Goal: Task Accomplishment & Management: Use online tool/utility

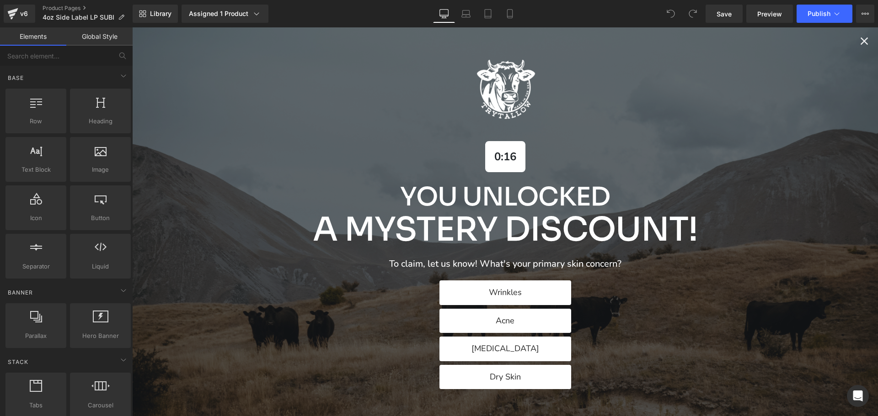
click at [858, 39] on icon "Close popup" at bounding box center [864, 41] width 13 height 13
click at [858, 42] on icon "Close popup" at bounding box center [864, 41] width 13 height 13
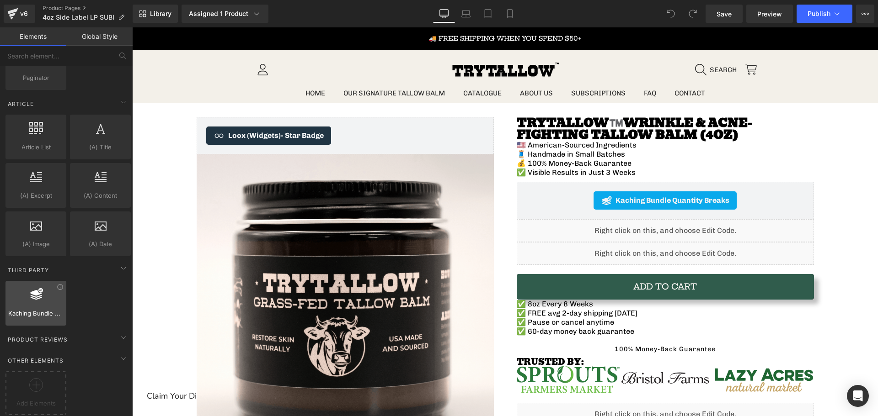
scroll to position [1714, 0]
click at [27, 378] on div at bounding box center [36, 388] width 56 height 21
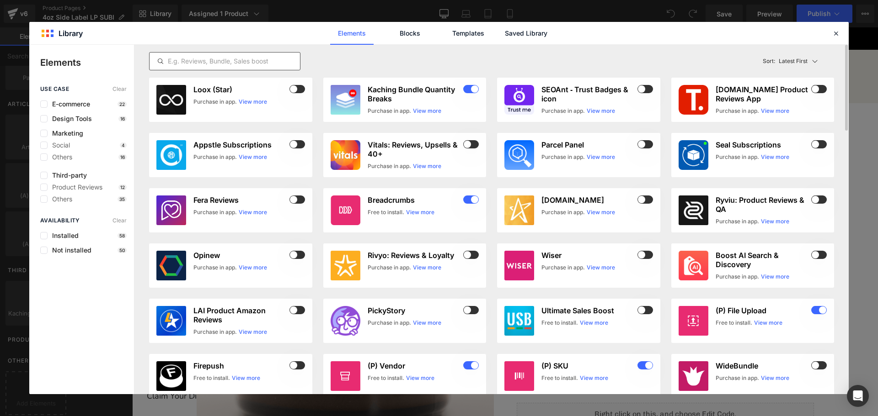
click at [218, 59] on input "text" at bounding box center [224, 61] width 150 height 11
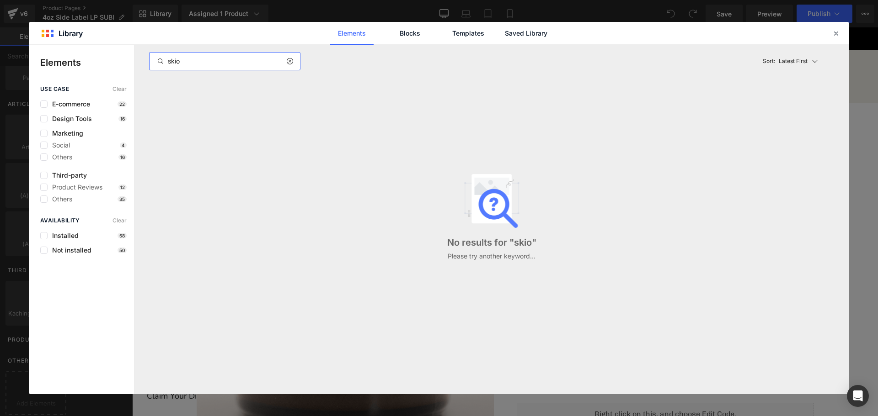
type input "skio"
click at [46, 108] on div "use case Clear E-commerce 22 Design Tools 16 Marketing Social 4 Others 16 Third…" at bounding box center [81, 144] width 105 height 117
drag, startPoint x: 288, startPoint y: 58, endPoint x: 413, endPoint y: 37, distance: 126.1
click at [289, 59] on icon at bounding box center [289, 61] width 6 height 7
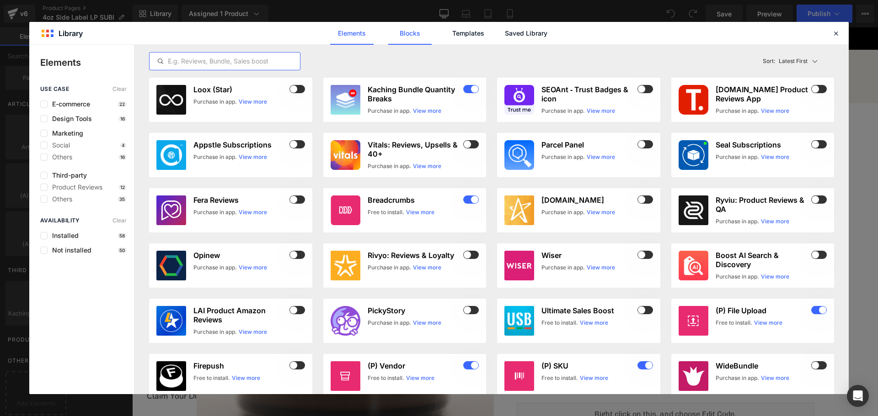
click at [414, 30] on link "Blocks" at bounding box center [409, 33] width 43 height 23
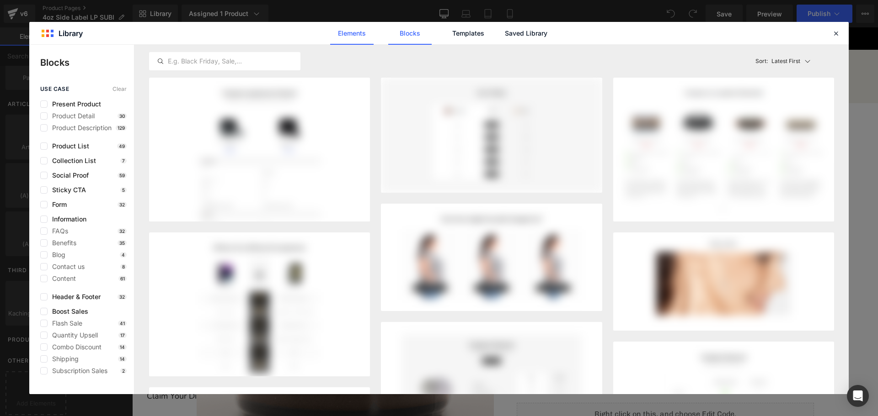
click at [365, 36] on link "Elements" at bounding box center [351, 33] width 43 height 23
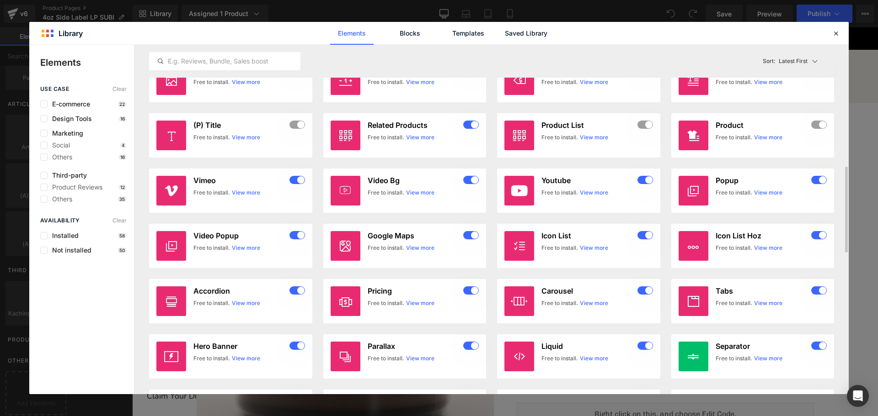
scroll to position [731, 0]
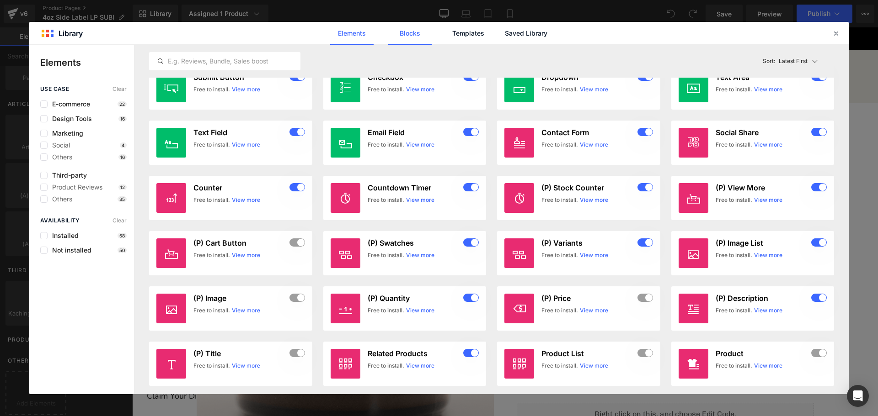
click at [409, 39] on link "Blocks" at bounding box center [409, 33] width 43 height 23
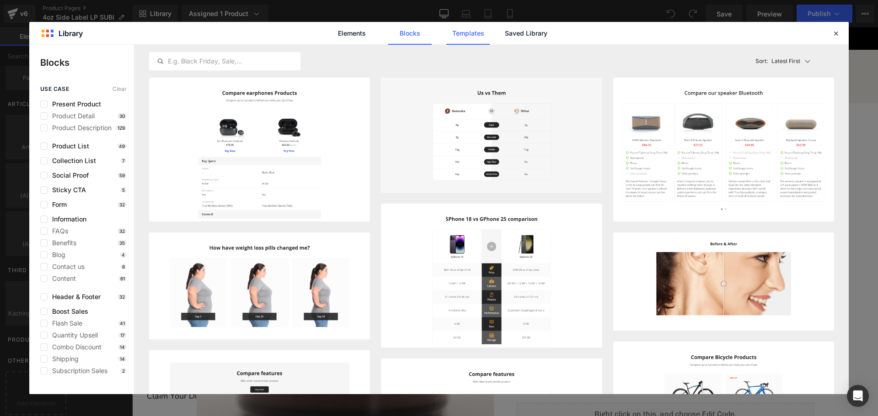
click at [465, 40] on link "Templates" at bounding box center [467, 33] width 43 height 23
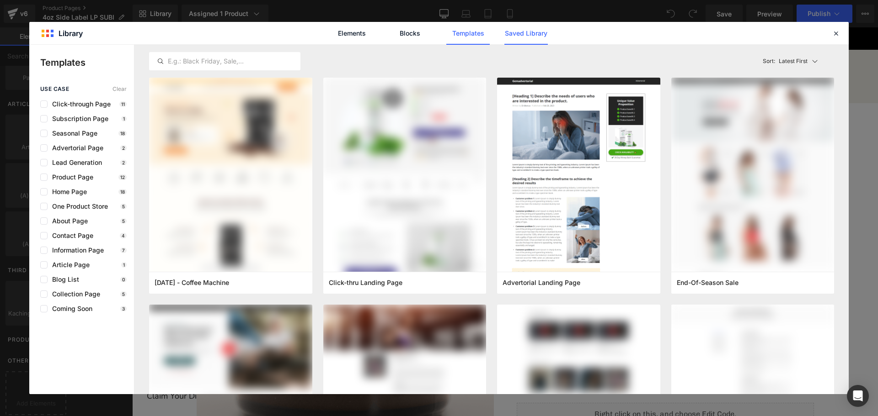
click at [525, 37] on link "Saved Library" at bounding box center [525, 33] width 43 height 23
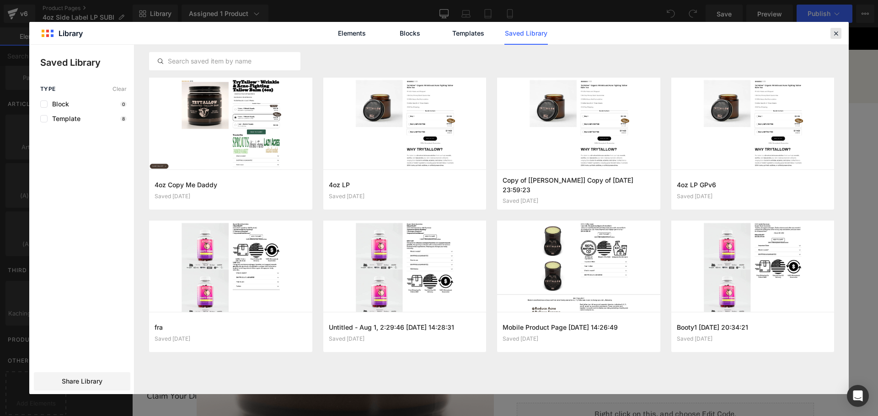
click at [839, 35] on icon at bounding box center [835, 33] width 8 height 8
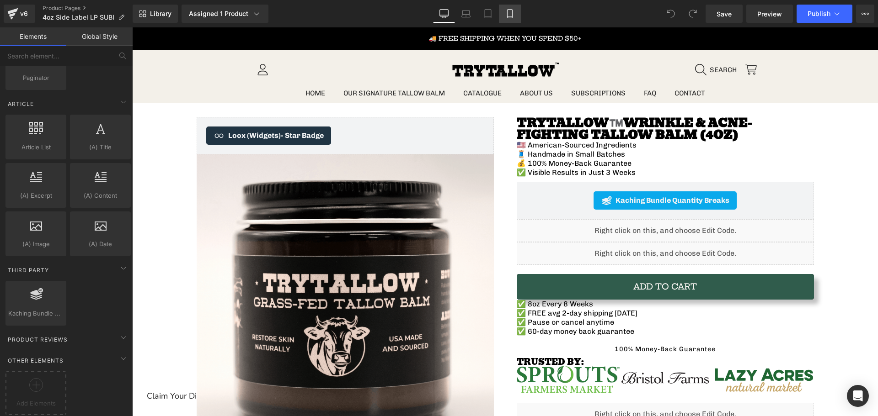
click at [510, 9] on link "Mobile" at bounding box center [510, 14] width 22 height 18
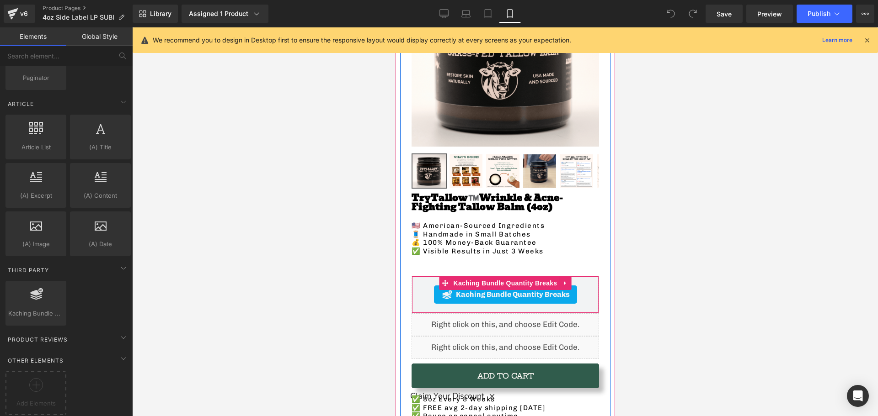
scroll to position [229, 0]
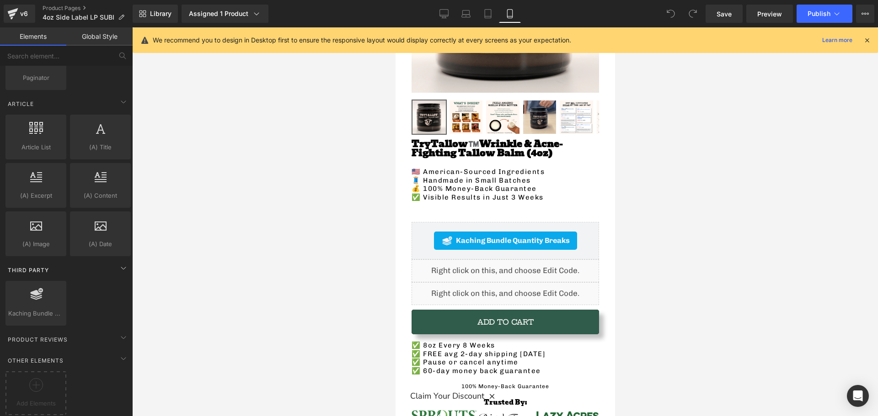
click at [32, 267] on span "Third Party" at bounding box center [28, 270] width 43 height 9
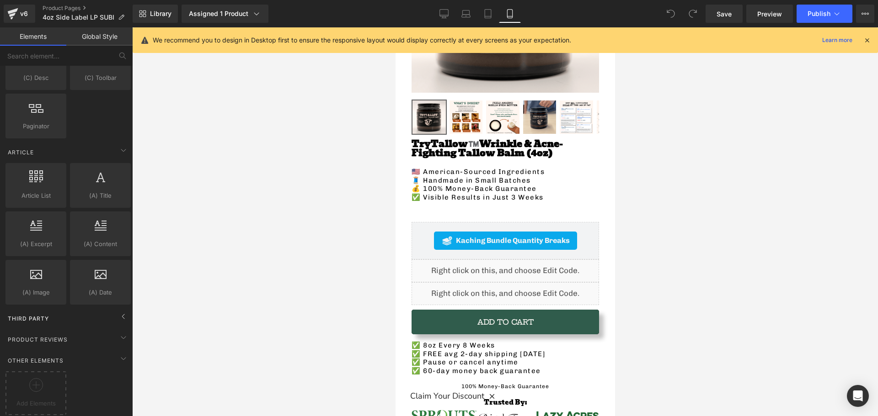
click at [112, 314] on div "Third Party" at bounding box center [68, 318] width 129 height 18
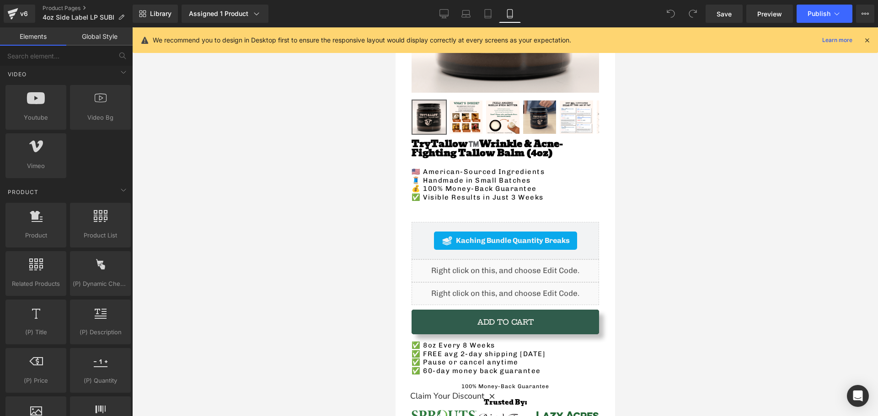
scroll to position [251, 0]
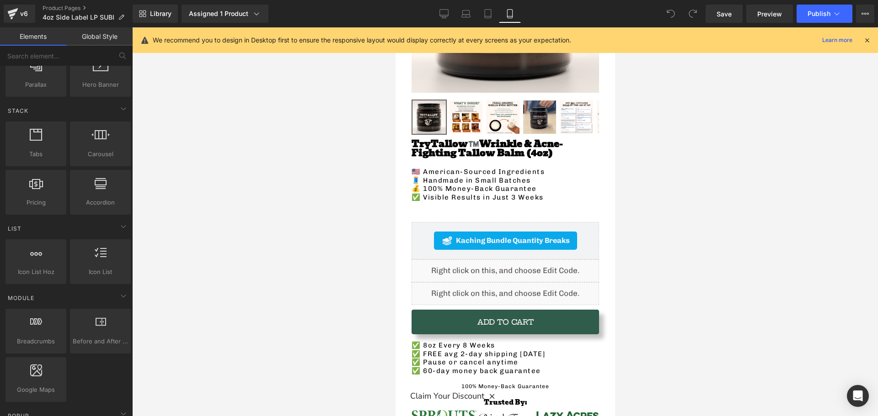
drag, startPoint x: 92, startPoint y: 21, endPoint x: 92, endPoint y: 32, distance: 11.9
click at [92, 22] on p "4oz Side Label LP SUBI" at bounding box center [83, 17] width 89 height 11
click at [93, 37] on link "Global Style" at bounding box center [99, 36] width 66 height 18
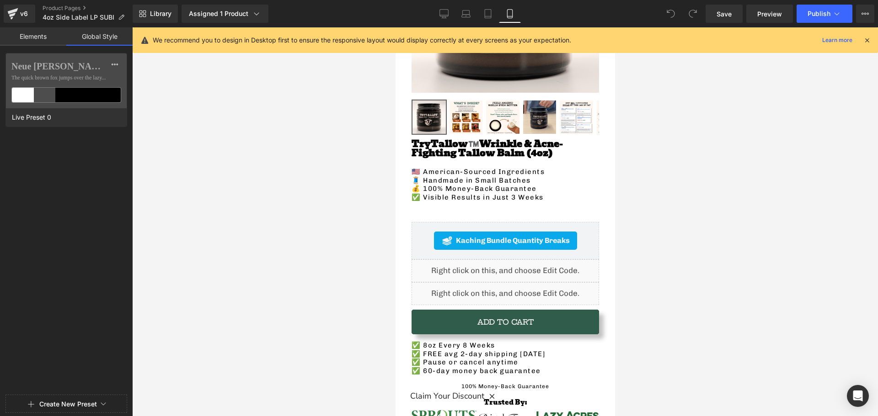
click at [51, 37] on link "Elements" at bounding box center [33, 36] width 66 height 18
